Goal: Task Accomplishment & Management: Manage account settings

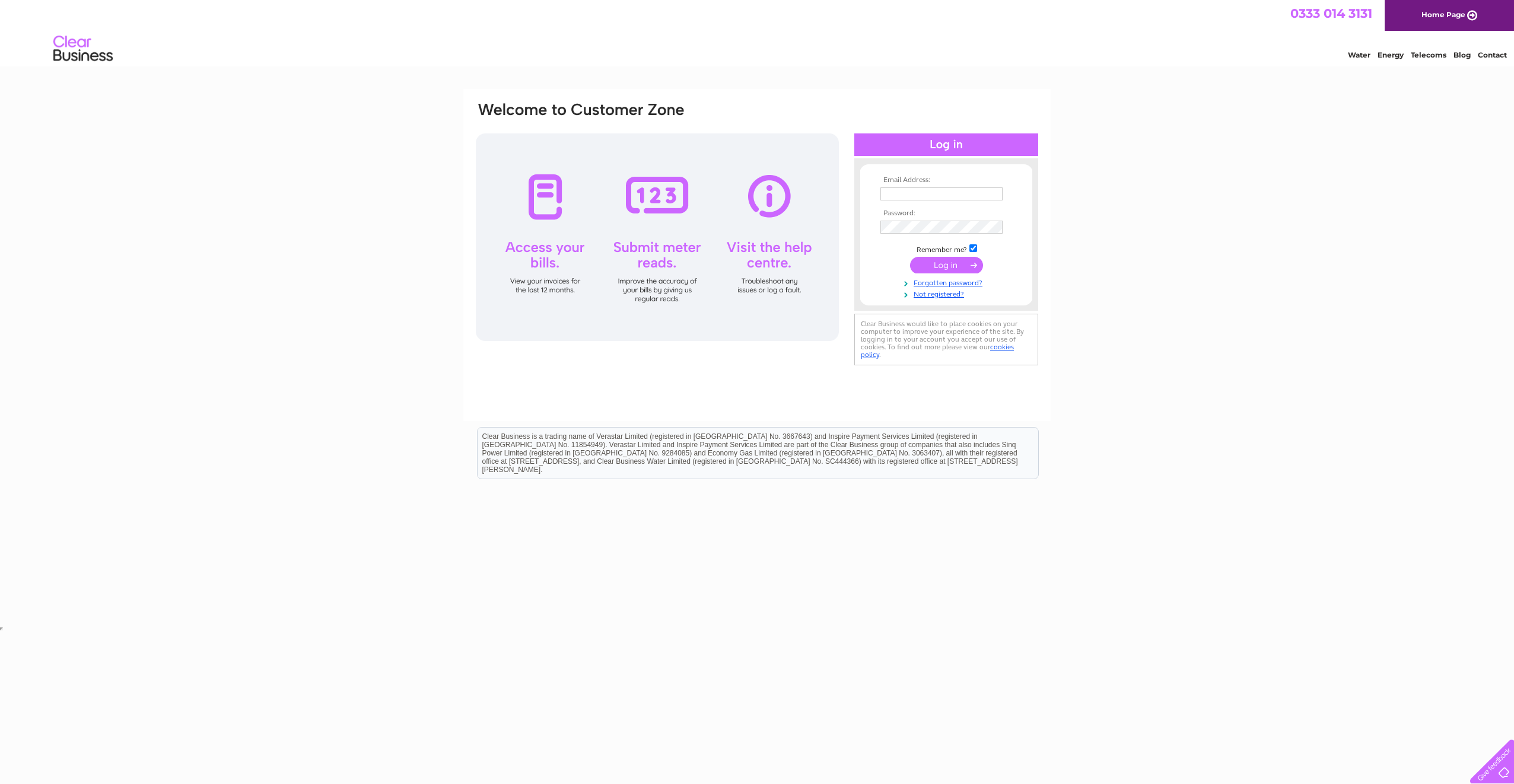
type input "[EMAIL_ADDRESS][DOMAIN_NAME]"
click at [945, 260] on input "submit" at bounding box center [947, 265] width 73 height 16
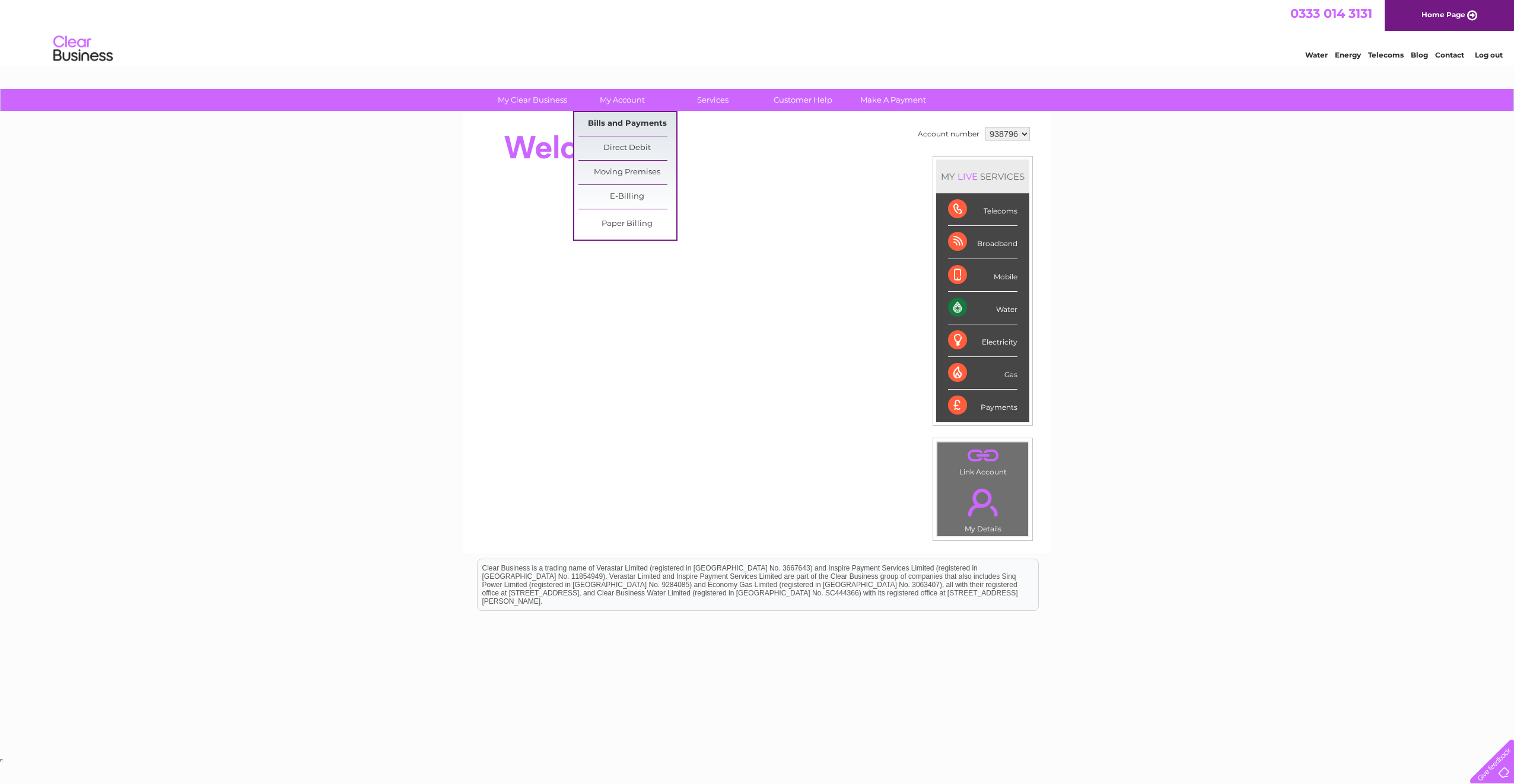
click at [622, 118] on link "Bills and Payments" at bounding box center [627, 124] width 98 height 24
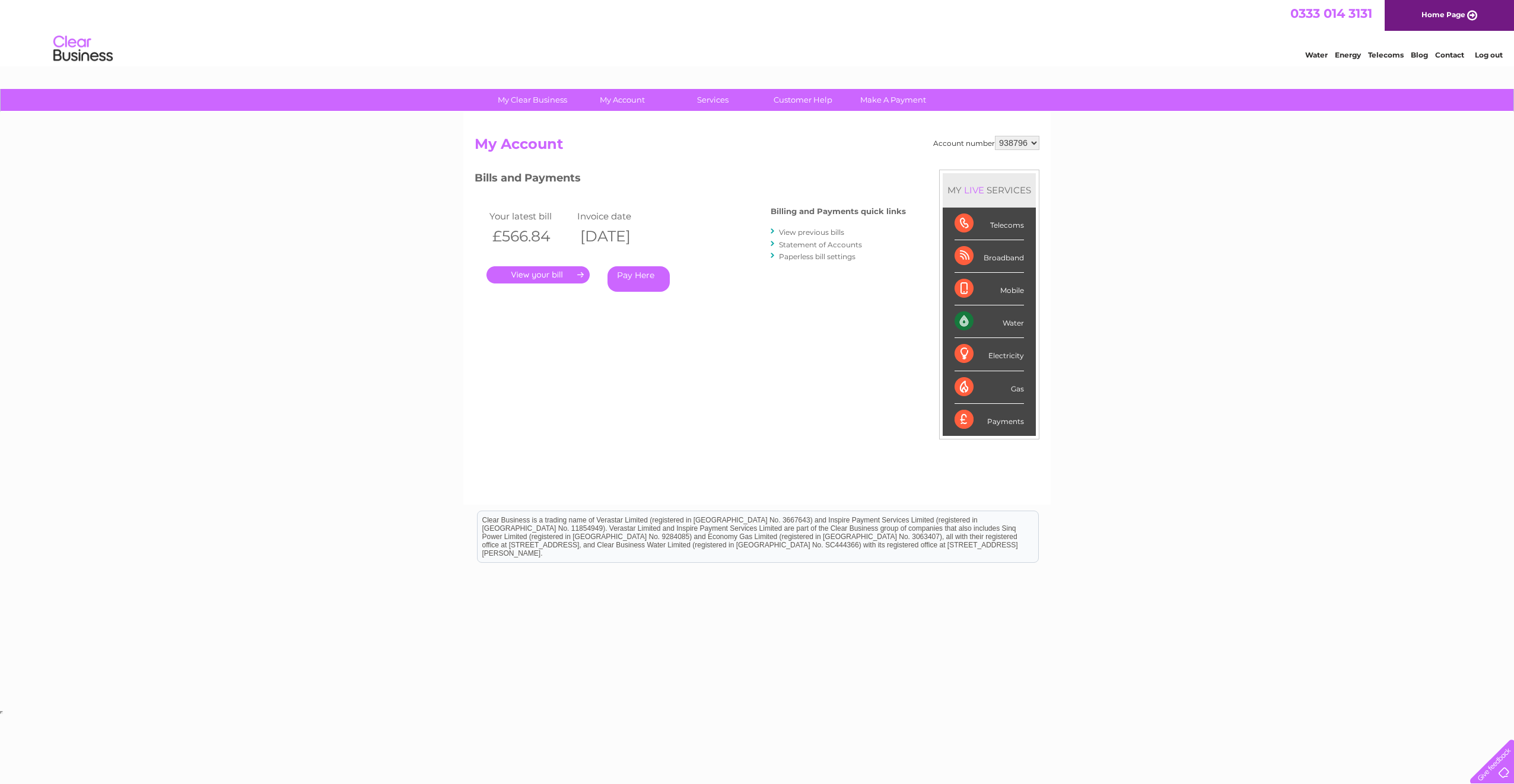
click at [547, 273] on link "." at bounding box center [539, 274] width 104 height 17
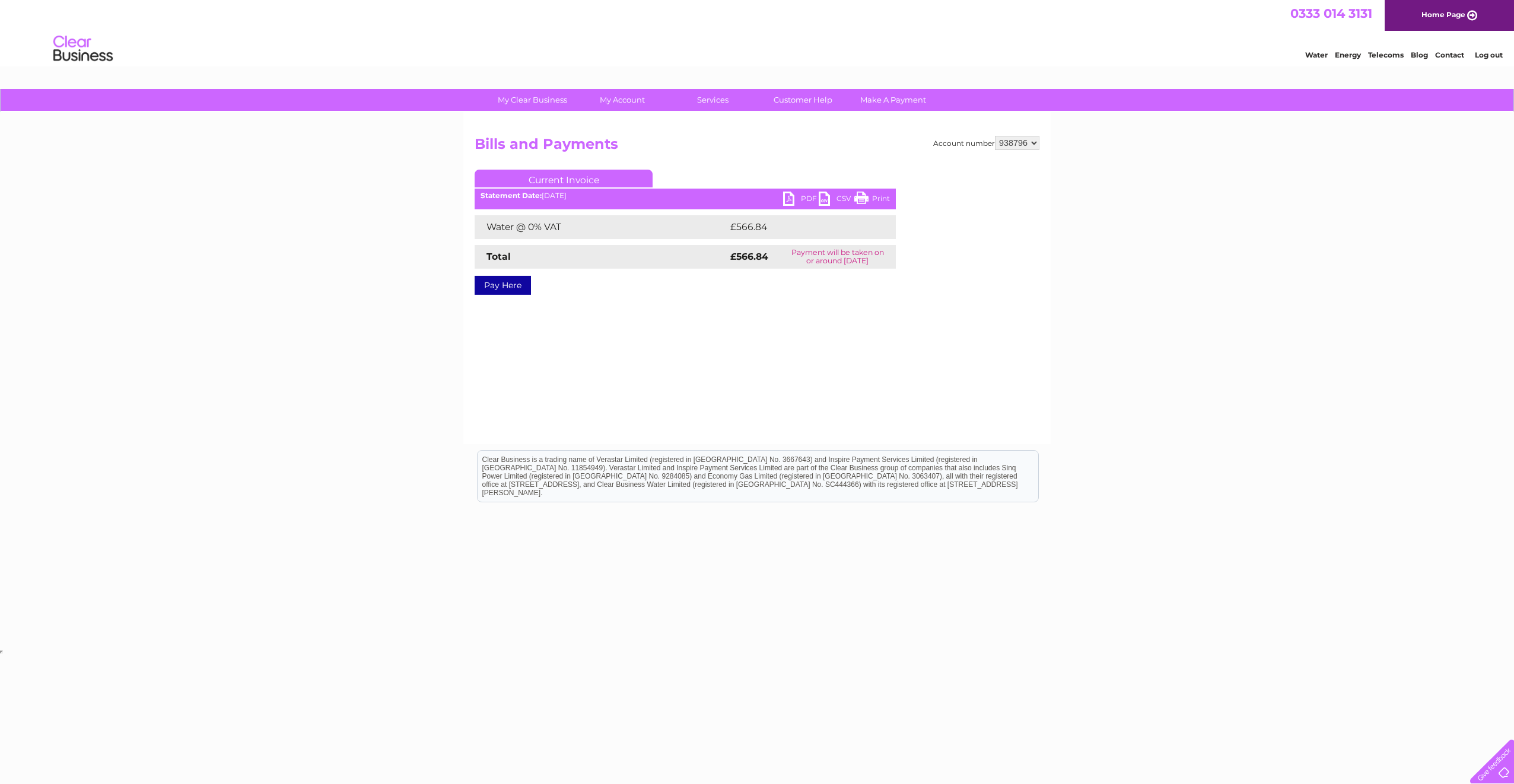
click at [802, 199] on link "PDF" at bounding box center [801, 201] width 36 height 17
